Goal: Transaction & Acquisition: Purchase product/service

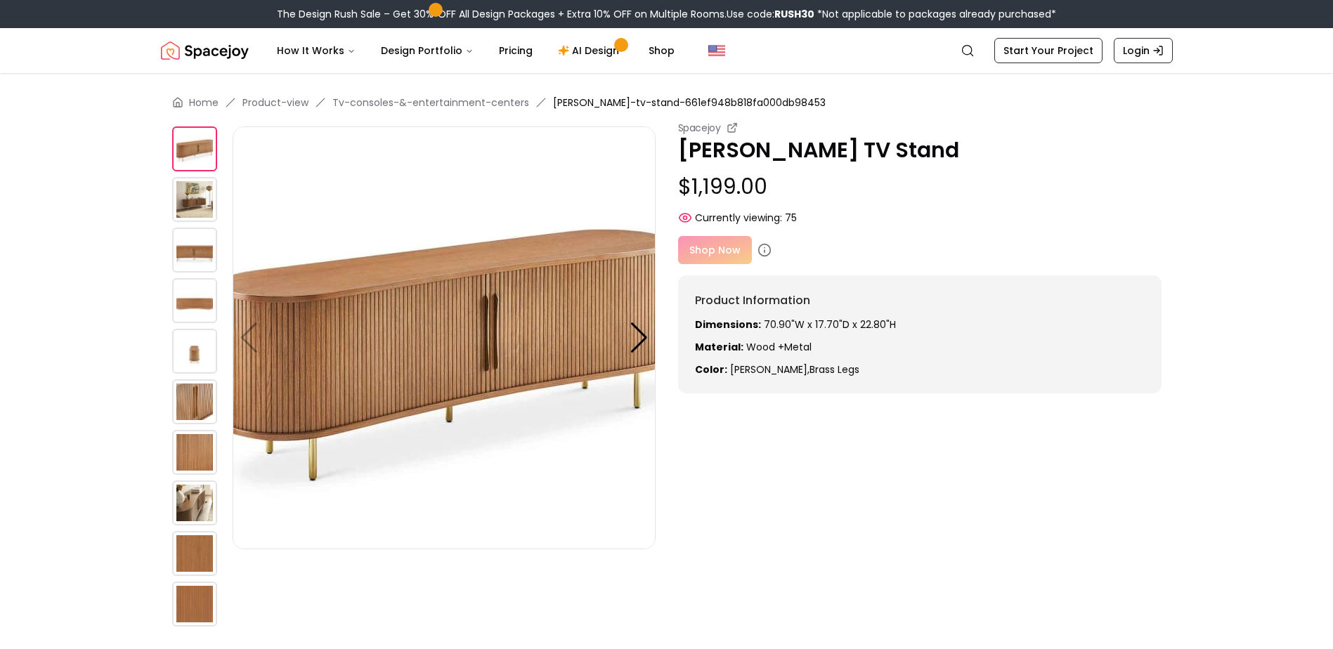
click at [195, 355] on img at bounding box center [194, 351] width 45 height 45
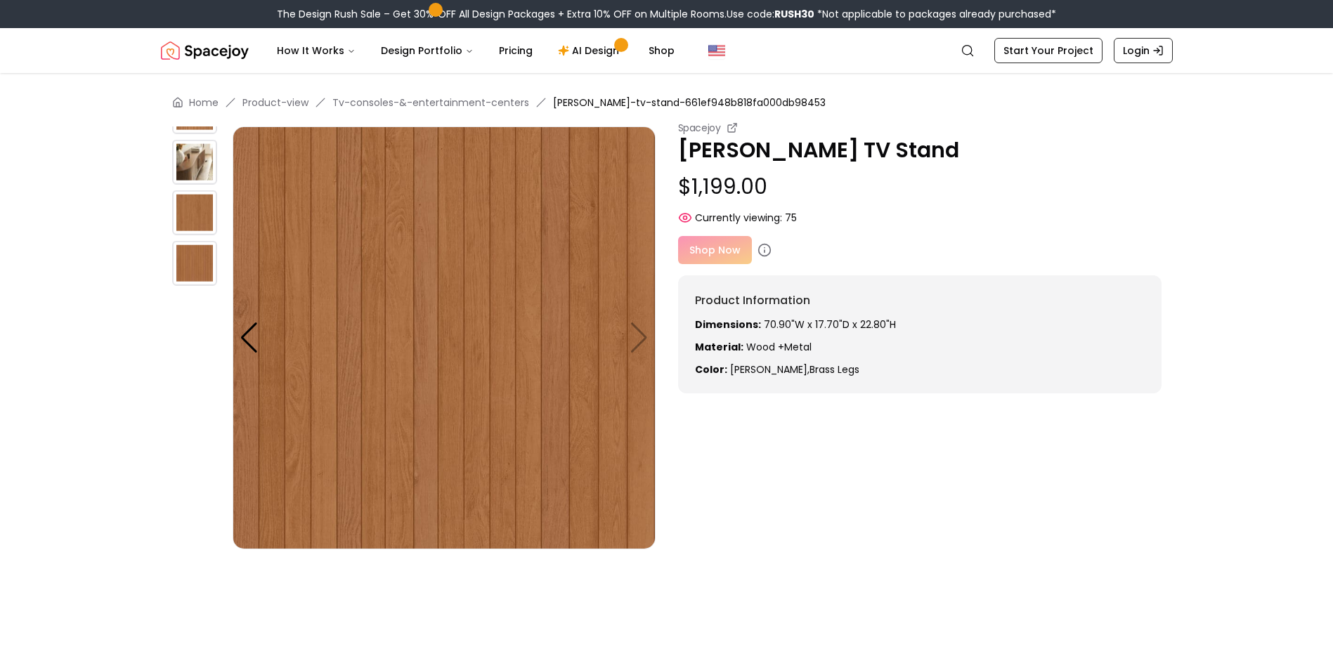
click at [181, 262] on img at bounding box center [194, 263] width 45 height 45
click at [188, 210] on img at bounding box center [194, 212] width 45 height 45
click at [188, 160] on img at bounding box center [194, 162] width 45 height 45
click at [192, 270] on img at bounding box center [194, 263] width 45 height 45
click at [253, 335] on div at bounding box center [249, 337] width 19 height 31
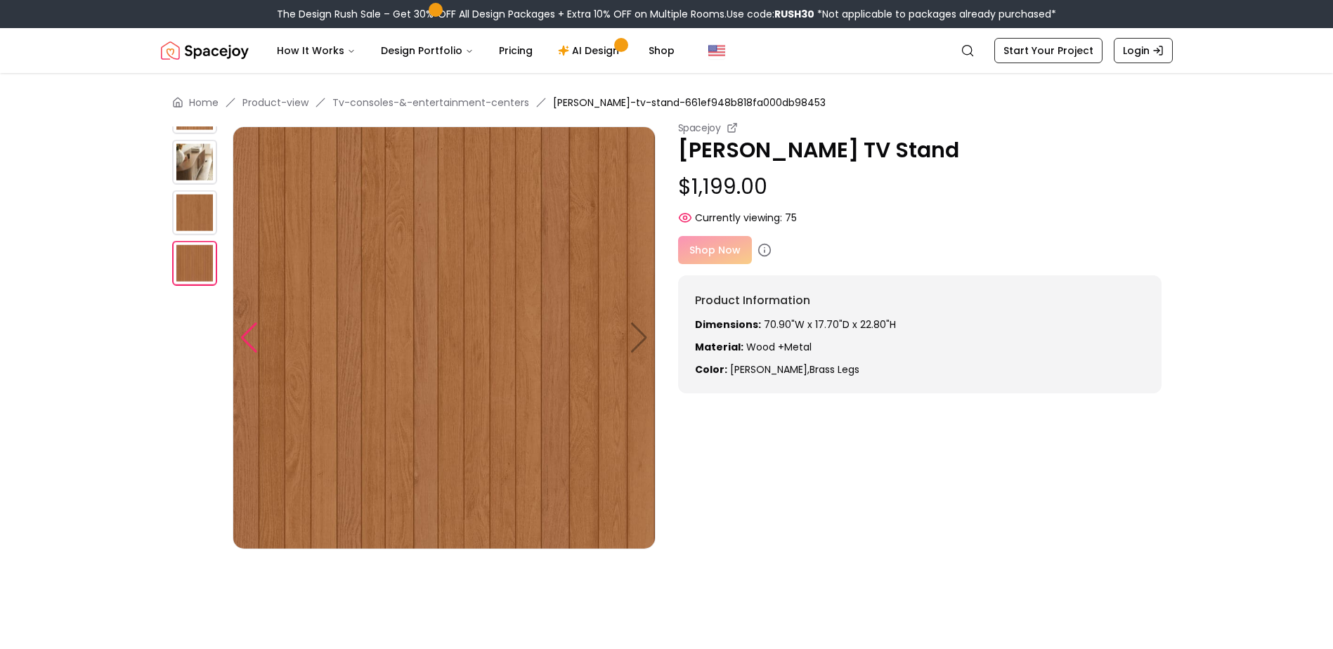
click at [253, 335] on div at bounding box center [249, 337] width 19 height 31
click at [252, 337] on div at bounding box center [249, 337] width 19 height 31
click at [195, 132] on img at bounding box center [194, 111] width 45 height 45
click at [195, 124] on div "Spacejoy [PERSON_NAME] TV Stand $1,199.00 Currently viewing: 75 Spacejoy [PERSO…" at bounding box center [666, 376] width 989 height 511
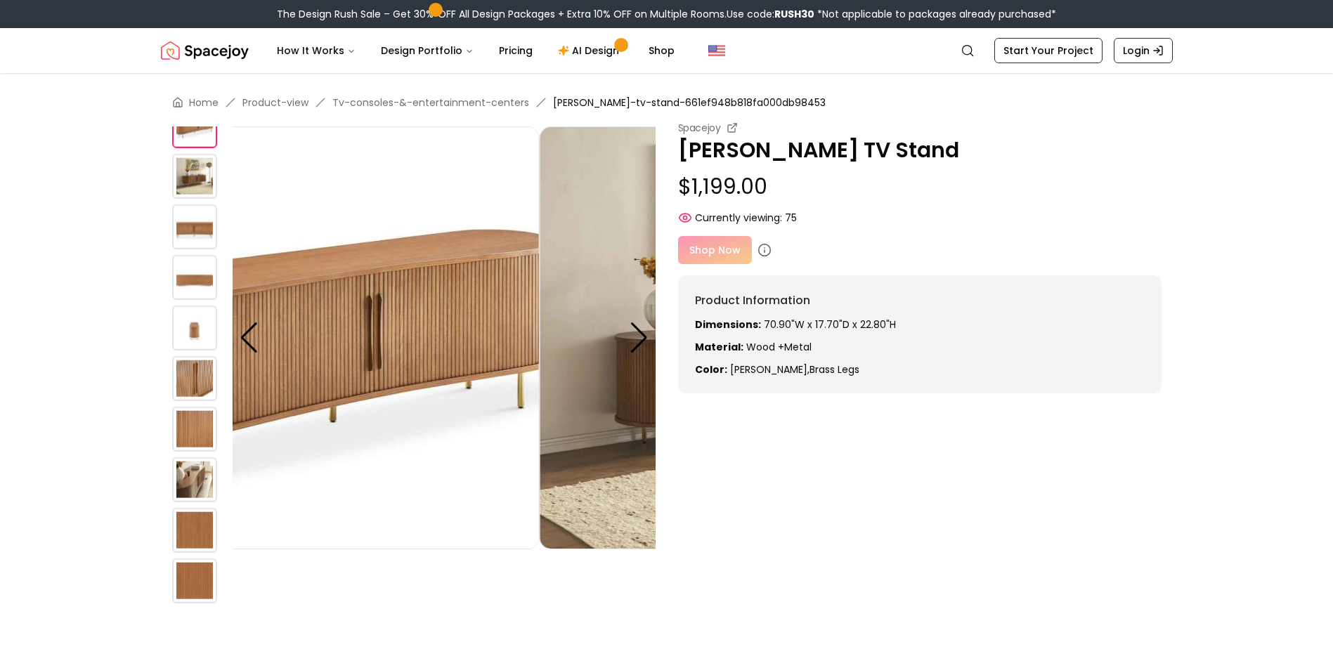
click at [189, 453] on div at bounding box center [202, 356] width 60 height 506
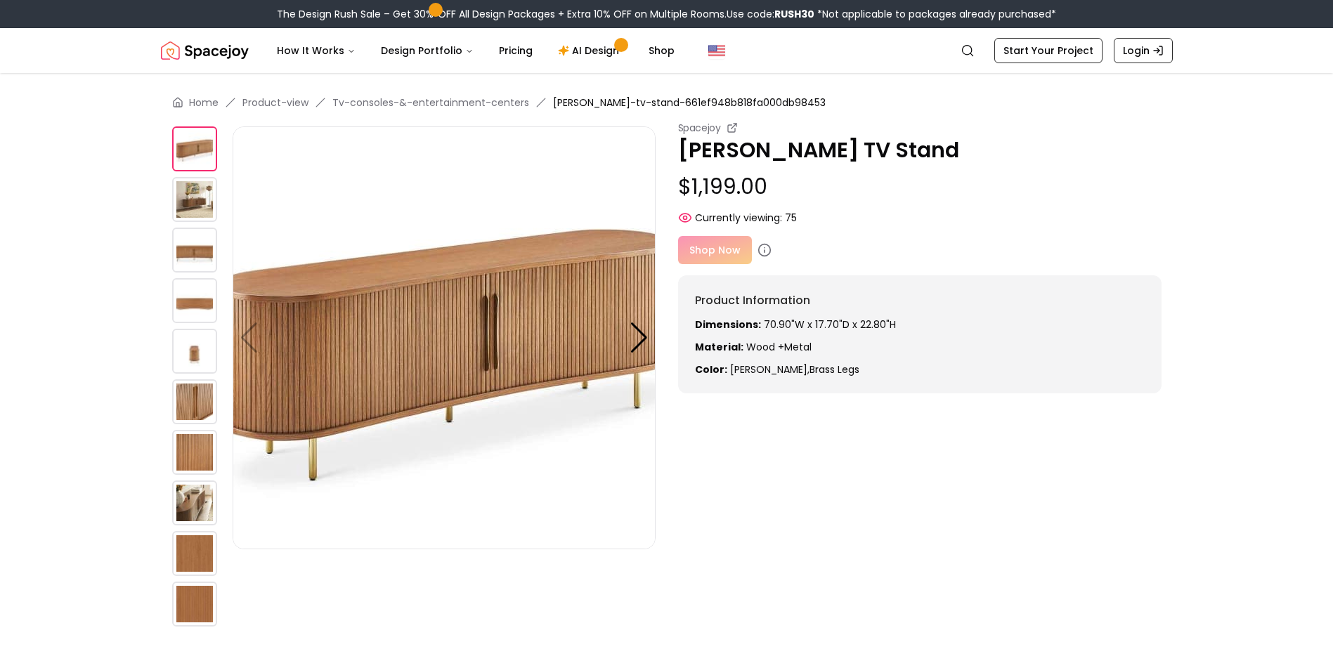
click at [190, 208] on img at bounding box center [194, 199] width 45 height 45
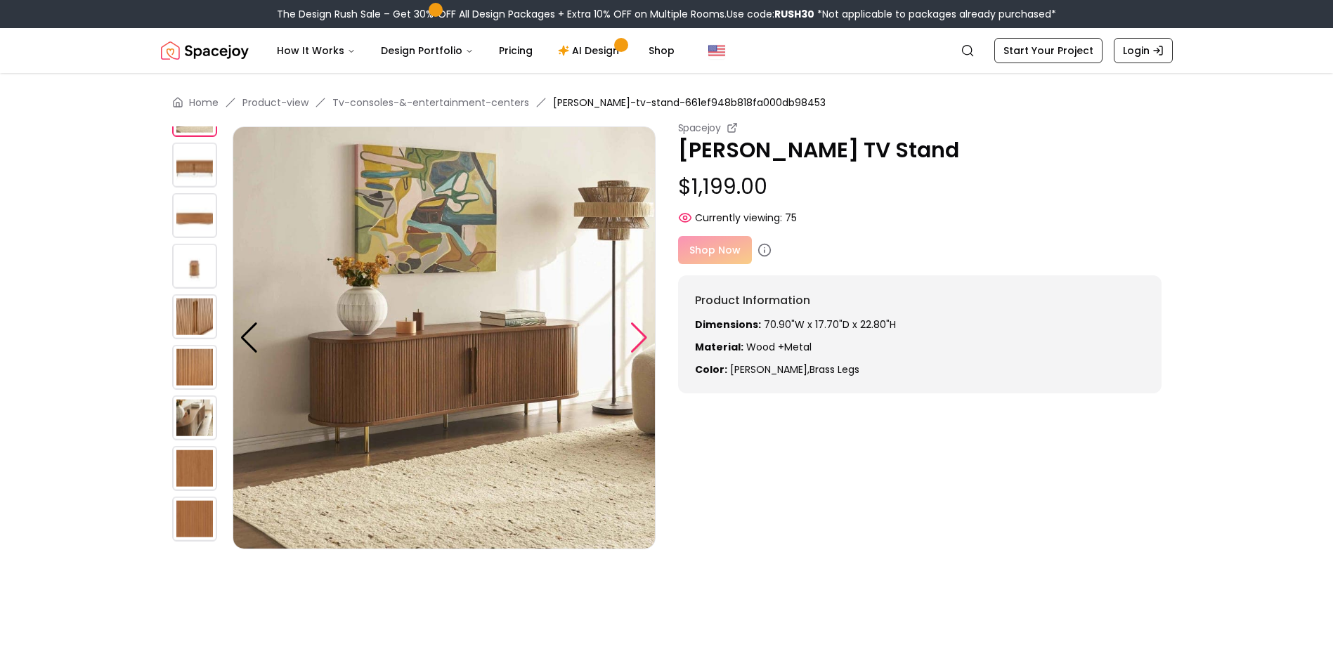
click at [643, 344] on div at bounding box center [638, 337] width 19 height 31
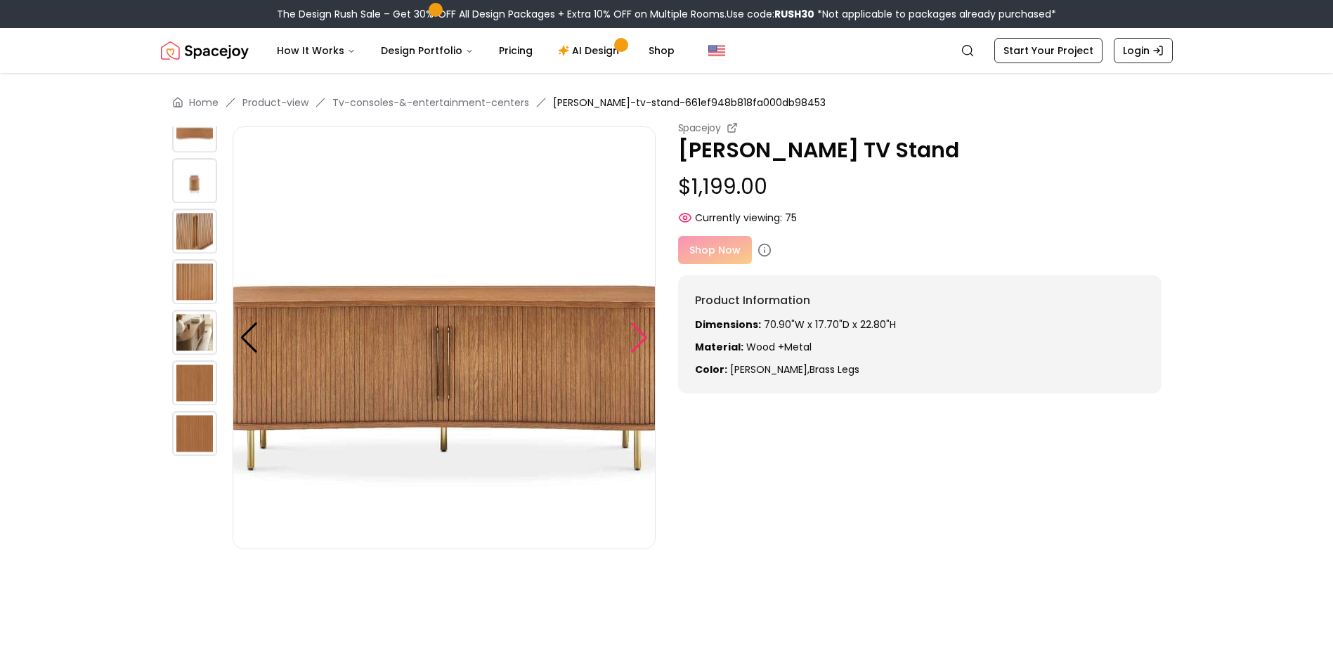
click at [644, 341] on div at bounding box center [638, 337] width 19 height 31
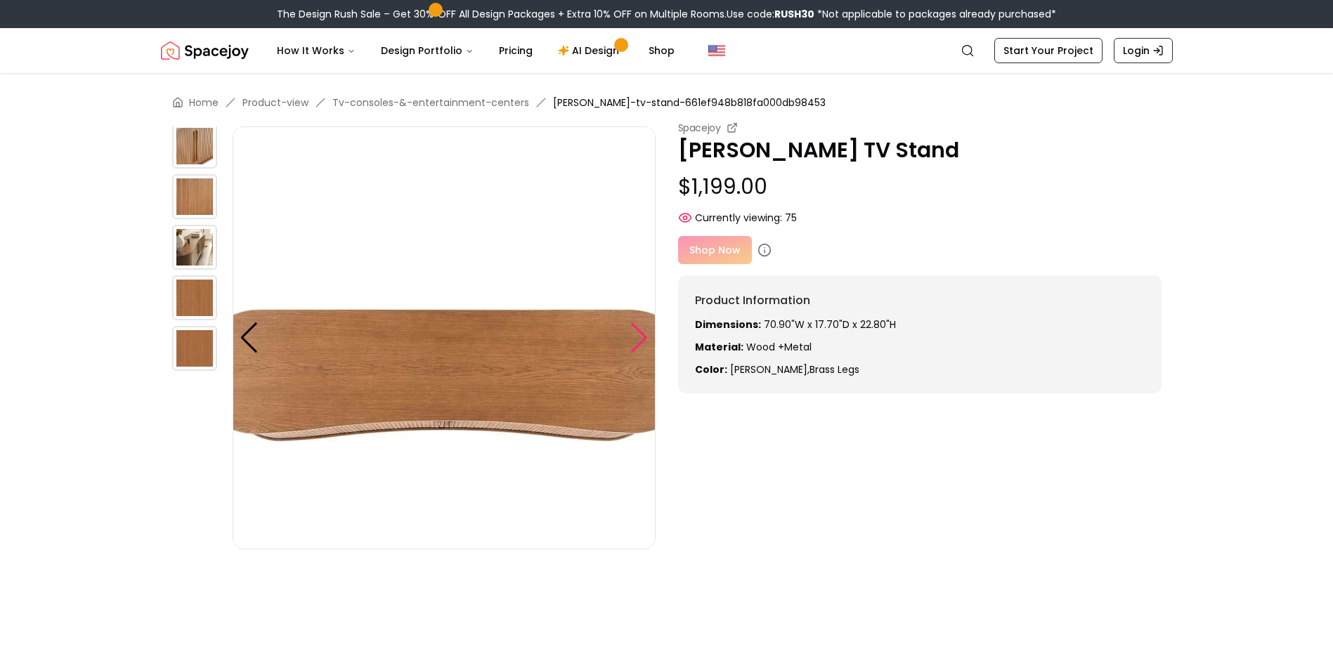
click at [644, 341] on div at bounding box center [638, 337] width 19 height 31
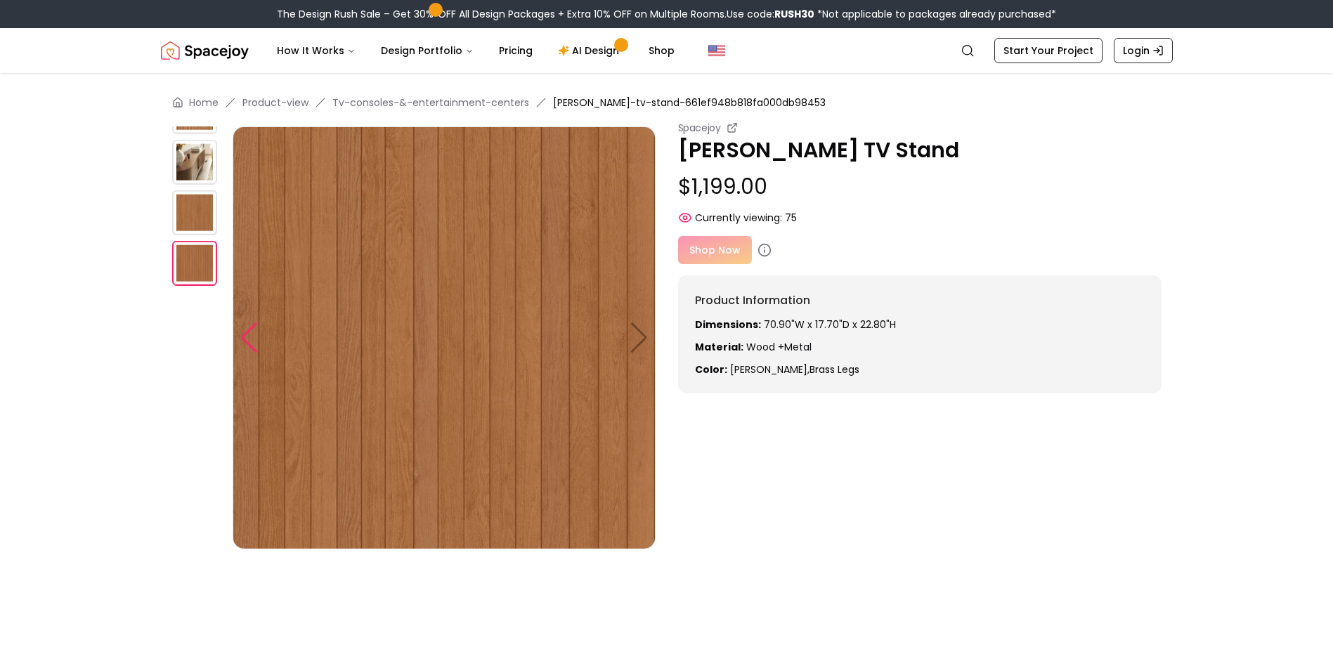
click at [248, 343] on div at bounding box center [249, 337] width 19 height 31
click at [186, 166] on img at bounding box center [194, 162] width 45 height 45
click at [188, 126] on img at bounding box center [194, 111] width 45 height 45
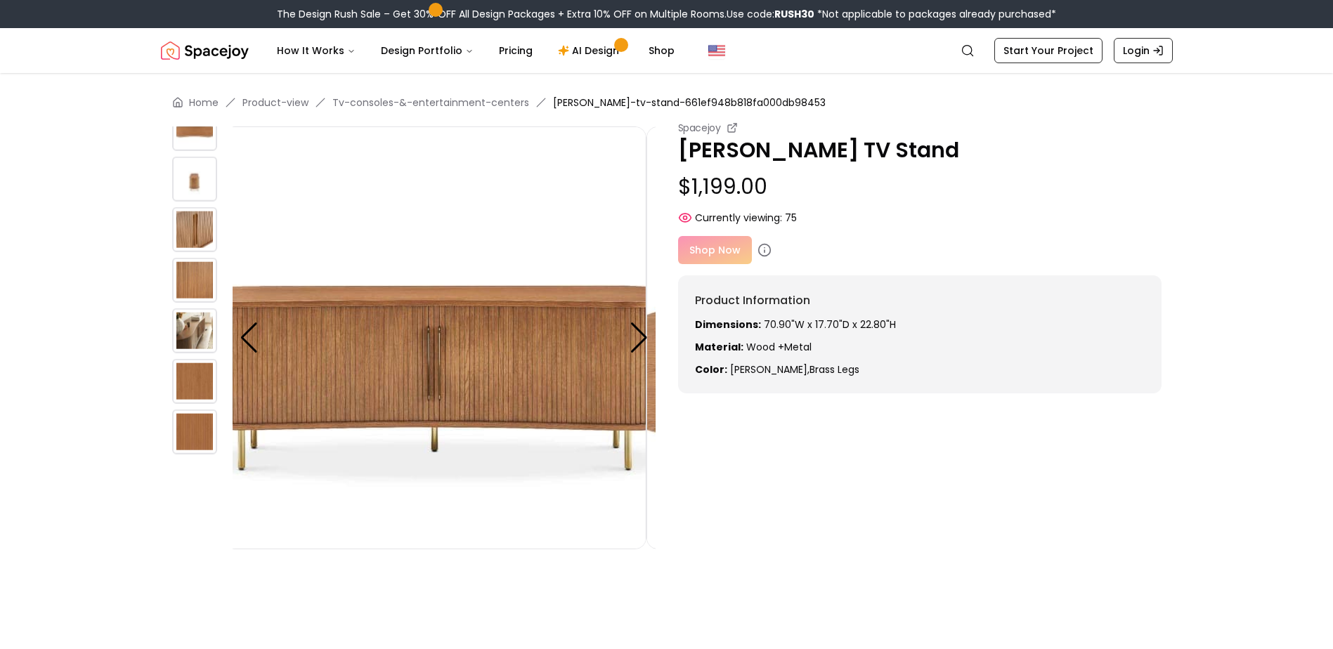
click at [162, 304] on div "Home Product-view Tv-consoles-&-entertainment-centers [PERSON_NAME]-tv-stand-66…" at bounding box center [666, 418] width 1079 height 690
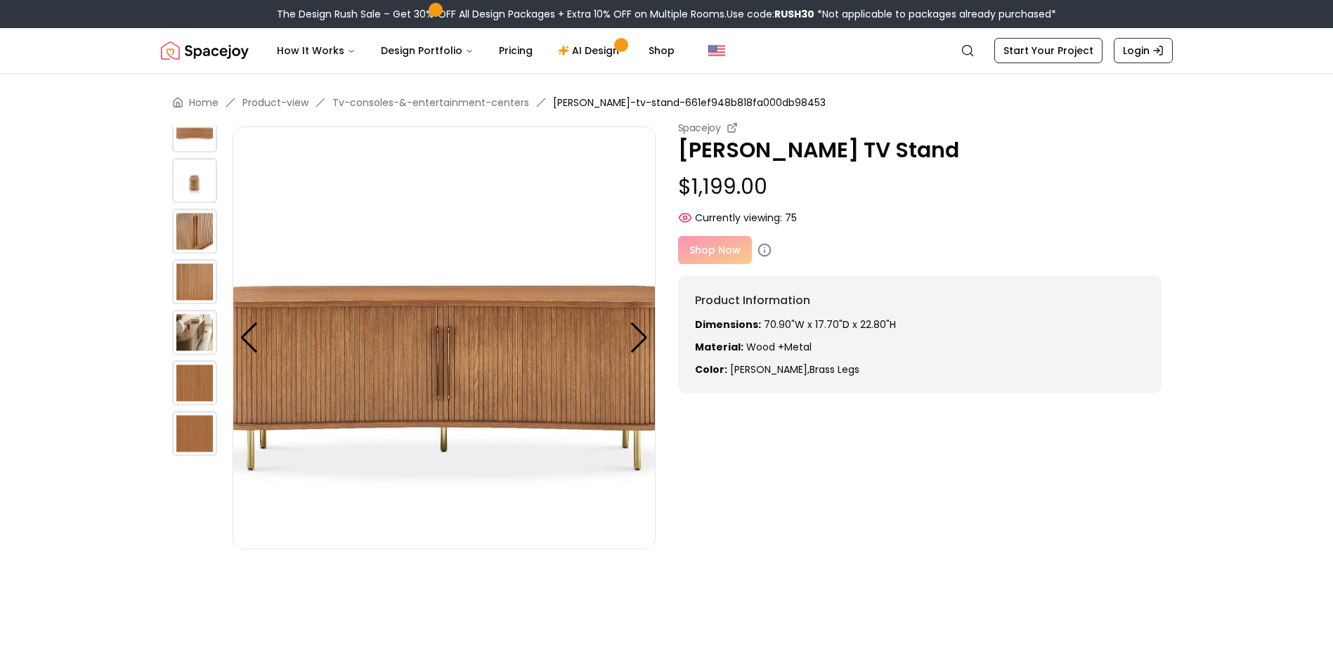
click at [175, 230] on img at bounding box center [194, 231] width 45 height 45
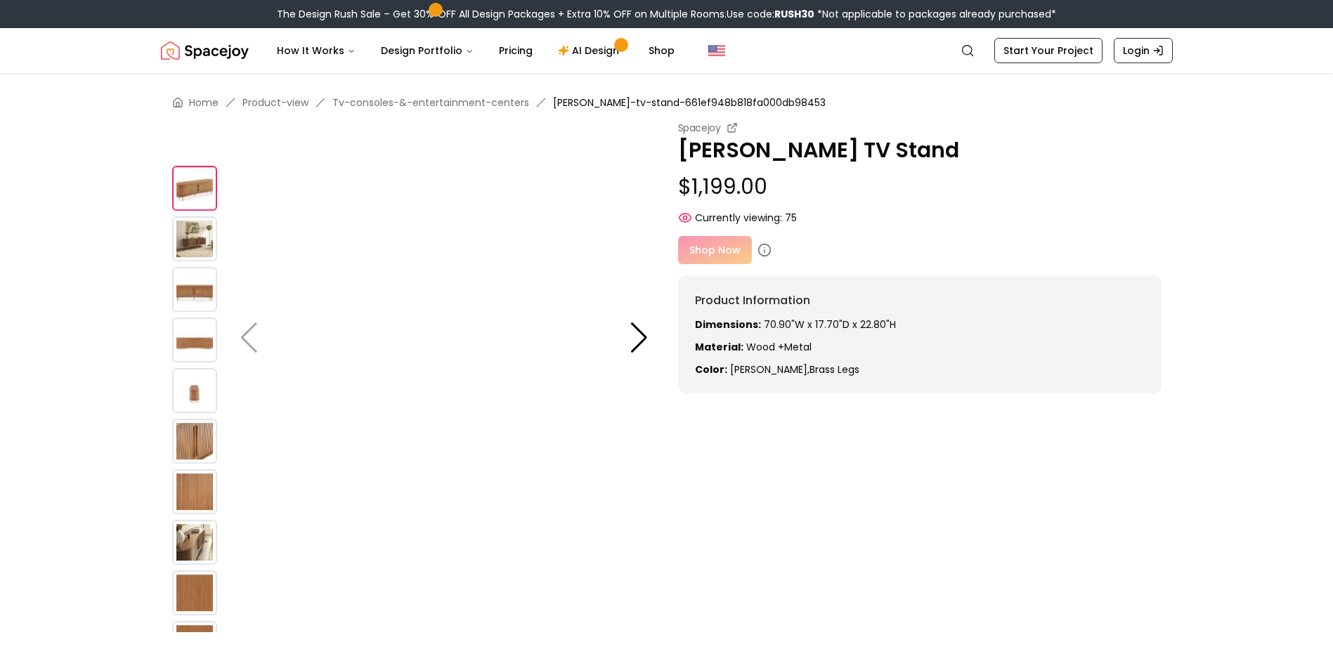
click at [216, 580] on div at bounding box center [202, 419] width 60 height 506
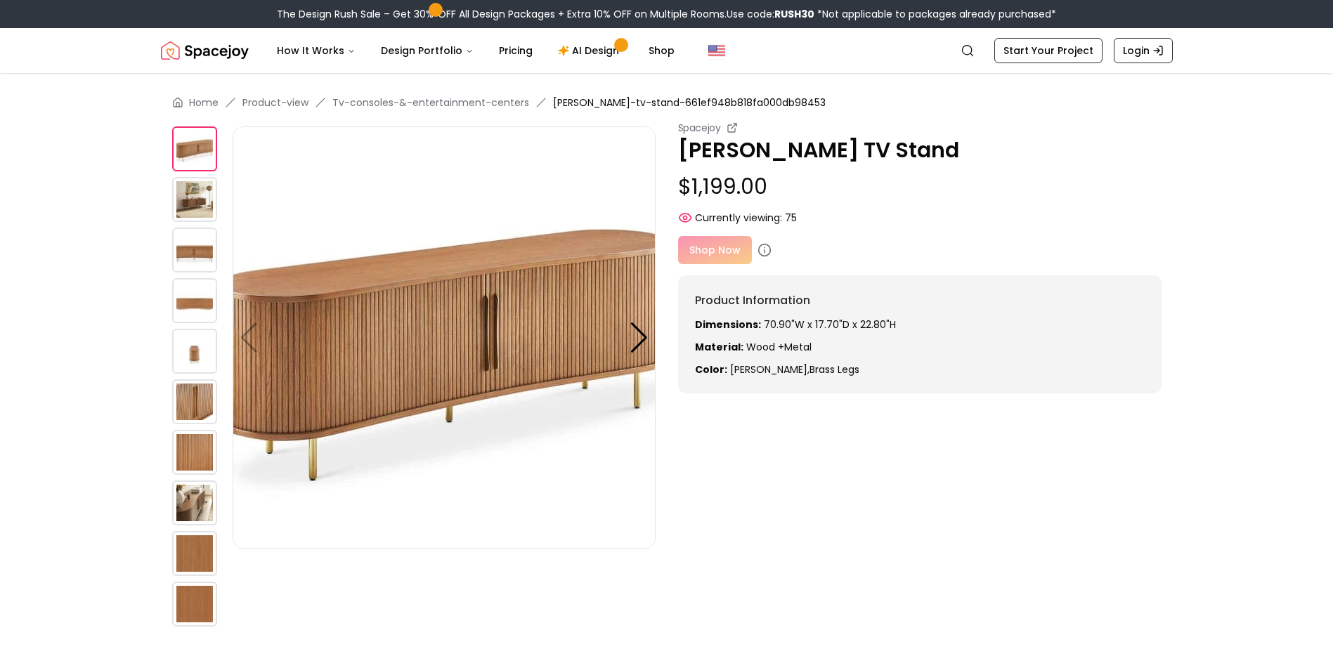
click at [190, 262] on img at bounding box center [194, 250] width 45 height 45
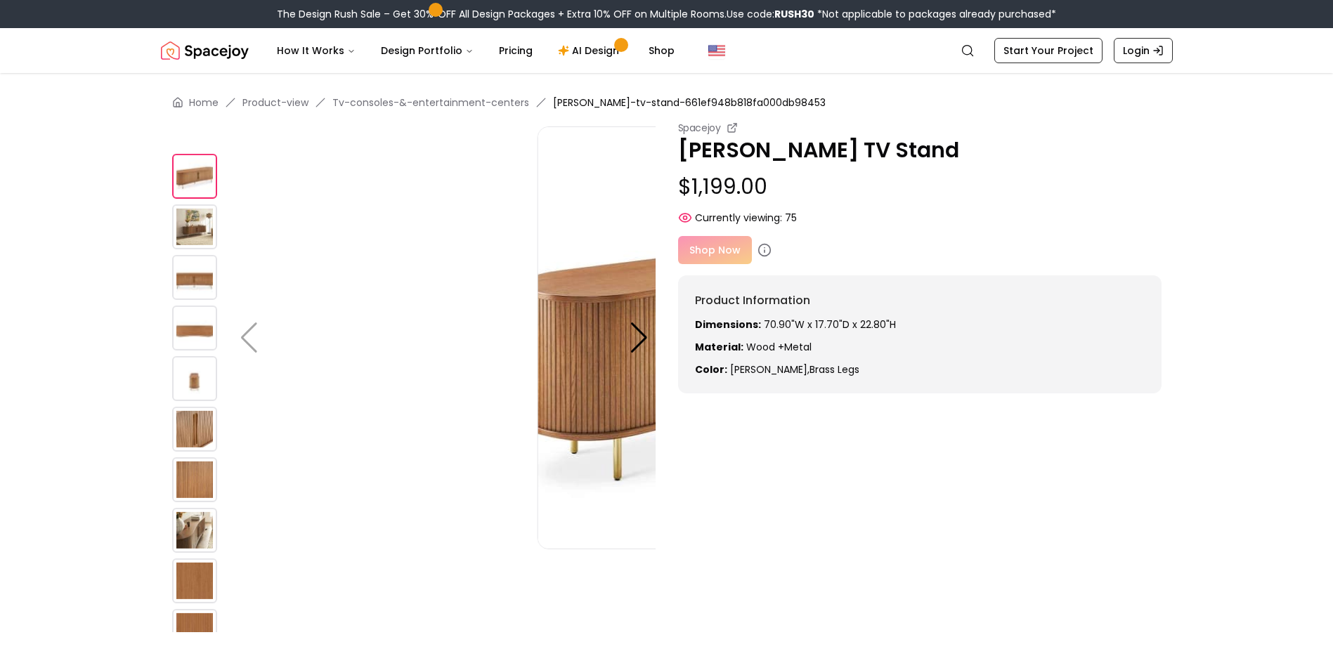
click at [200, 499] on div at bounding box center [202, 407] width 60 height 506
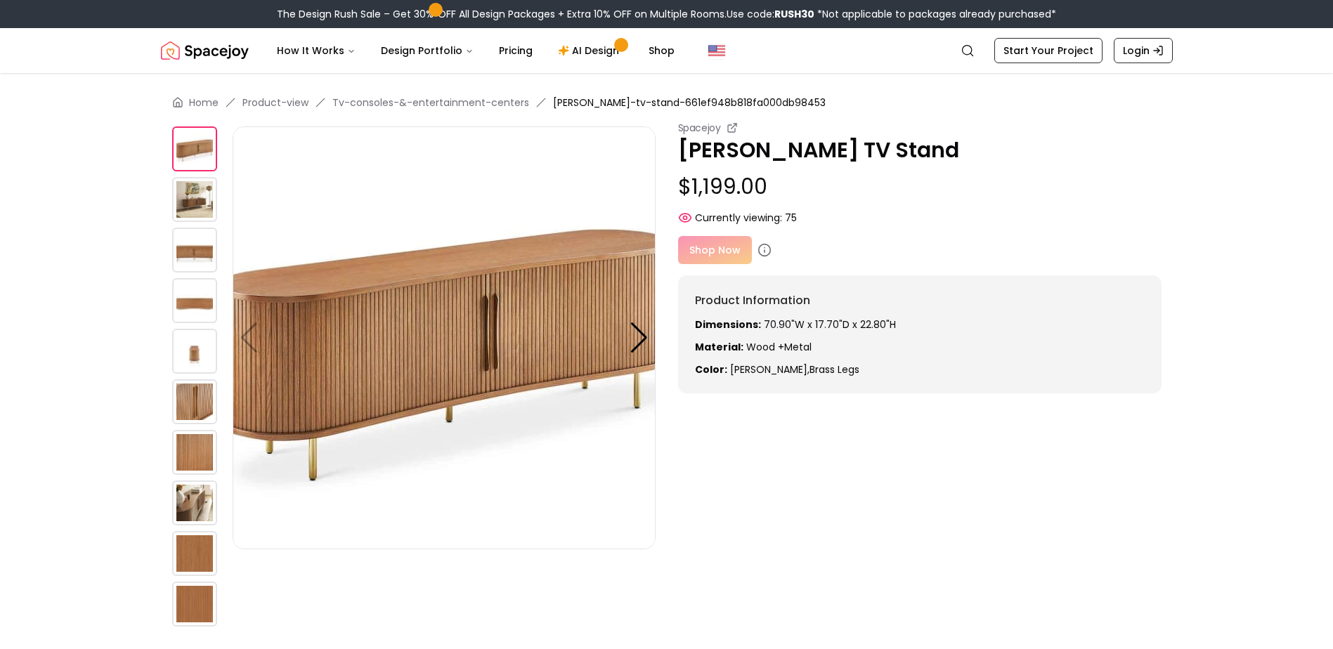
click at [193, 188] on img at bounding box center [194, 199] width 45 height 45
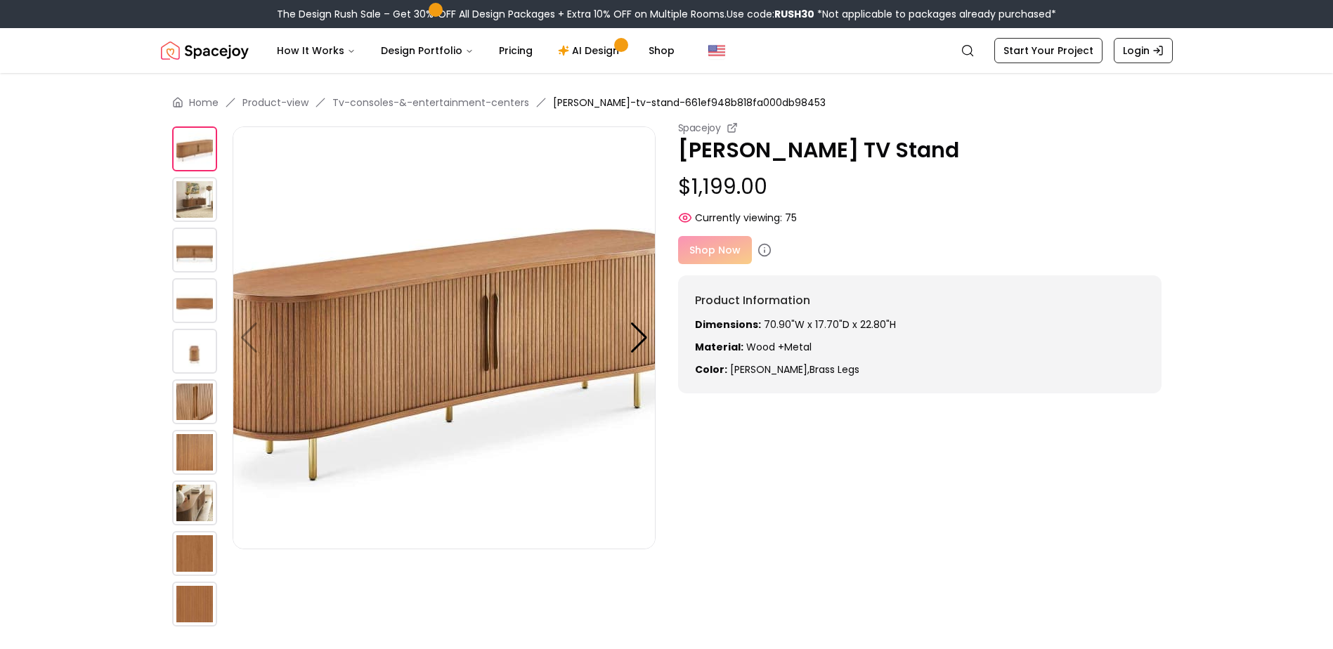
click at [202, 206] on img at bounding box center [194, 199] width 45 height 45
